Goal: Task Accomplishment & Management: Manage account settings

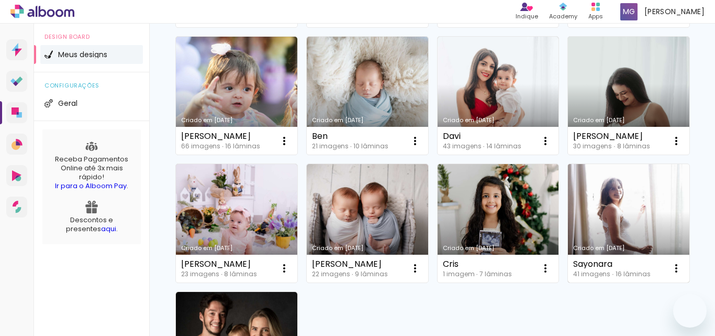
click at [568, 171] on link "Criado em [DATE]" at bounding box center [629, 223] width 122 height 118
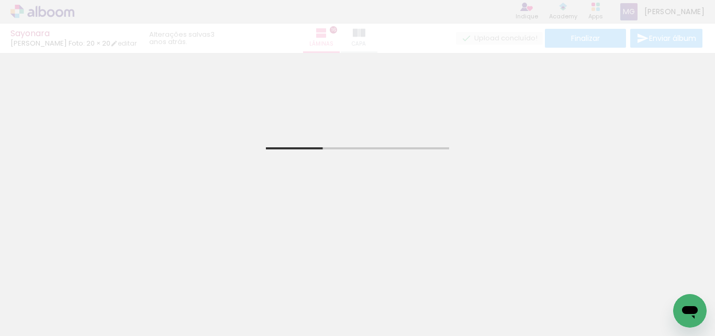
click at [366, 37] on div "Sayonara [PERSON_NAME] Foto: 20 × 20 editar 3 anos atrás. Lâminas 16 Capa Final…" at bounding box center [357, 26] width 715 height 53
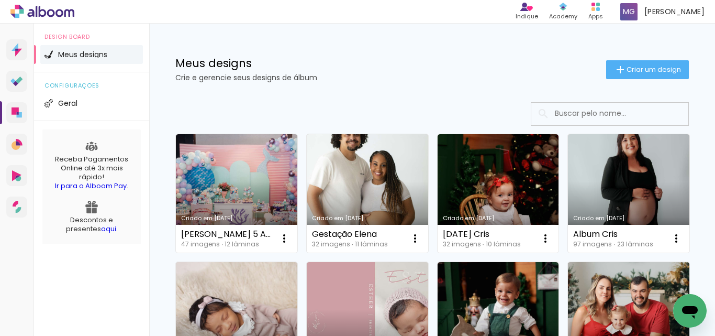
scroll to position [727, 0]
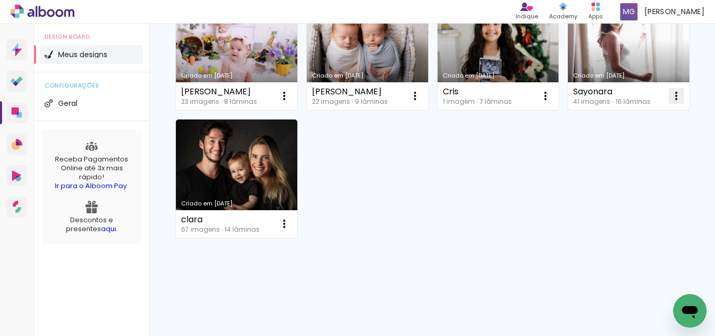
click at [670, 102] on iron-icon at bounding box center [676, 96] width 13 height 13
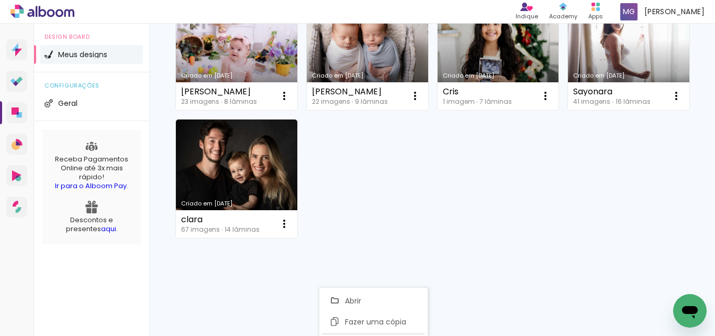
scroll to position [763, 0]
click at [670, 102] on iron-icon at bounding box center [676, 96] width 13 height 13
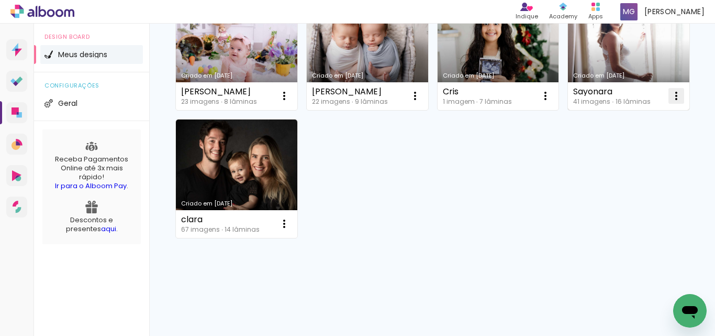
click at [670, 102] on iron-icon at bounding box center [676, 96] width 13 height 13
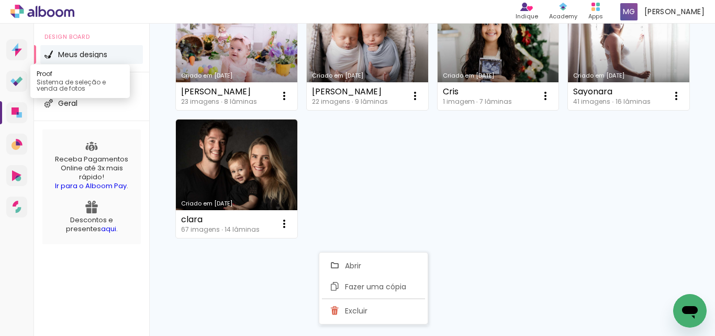
click at [15, 85] on icon at bounding box center [15, 83] width 5 height 5
